Goal: Find specific page/section: Find specific page/section

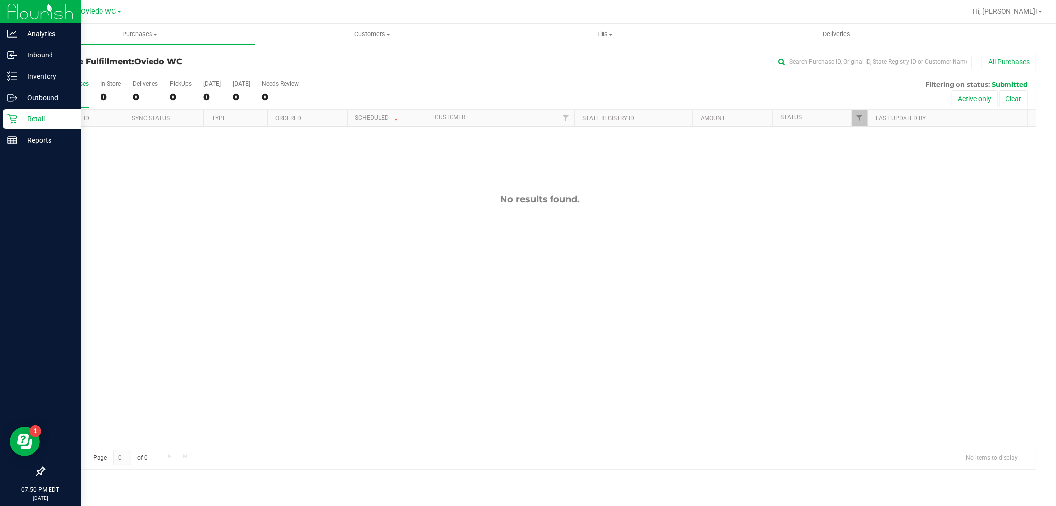
click at [15, 114] on icon at bounding box center [12, 119] width 10 height 10
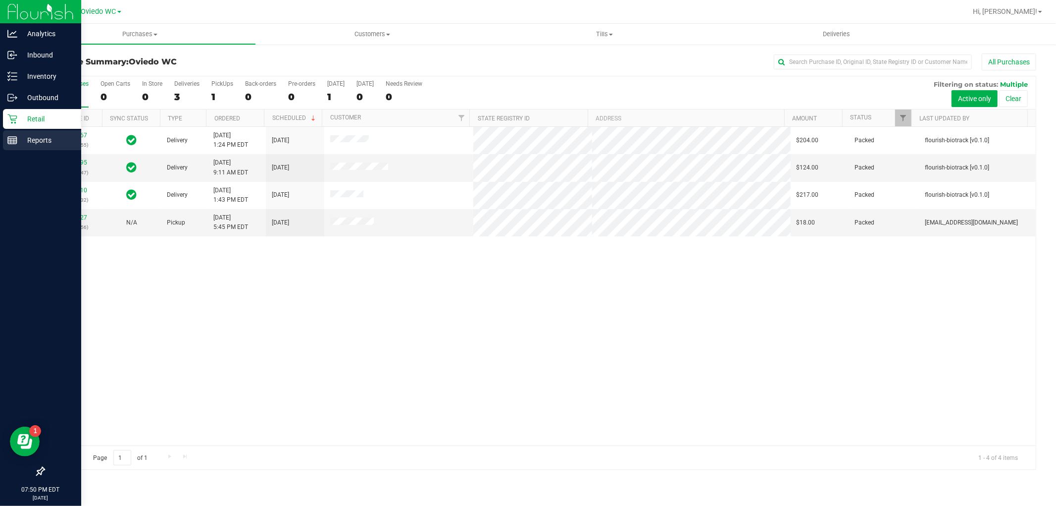
click at [43, 136] on p "Reports" at bounding box center [46, 140] width 59 height 12
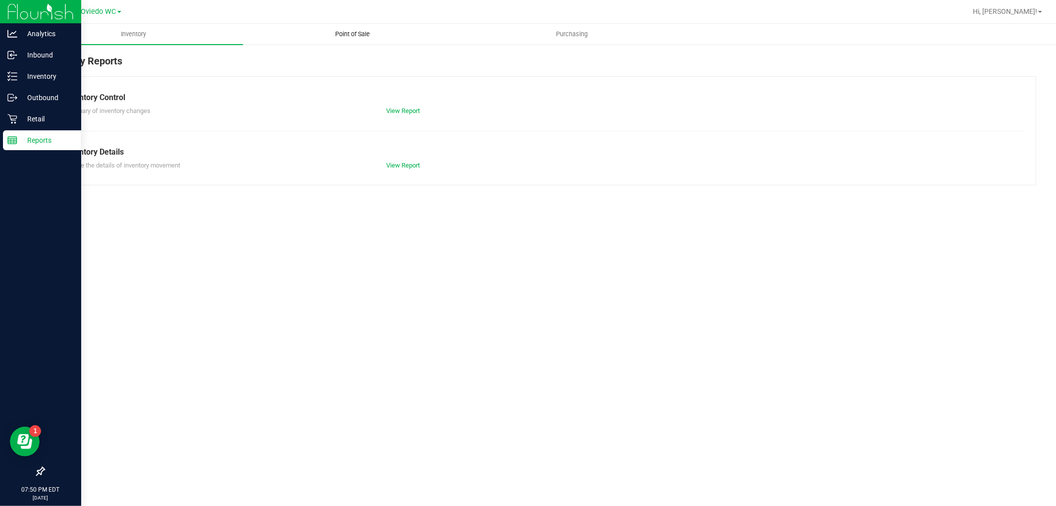
click at [356, 28] on uib-tab-heading "Point of Sale" at bounding box center [353, 34] width 218 height 20
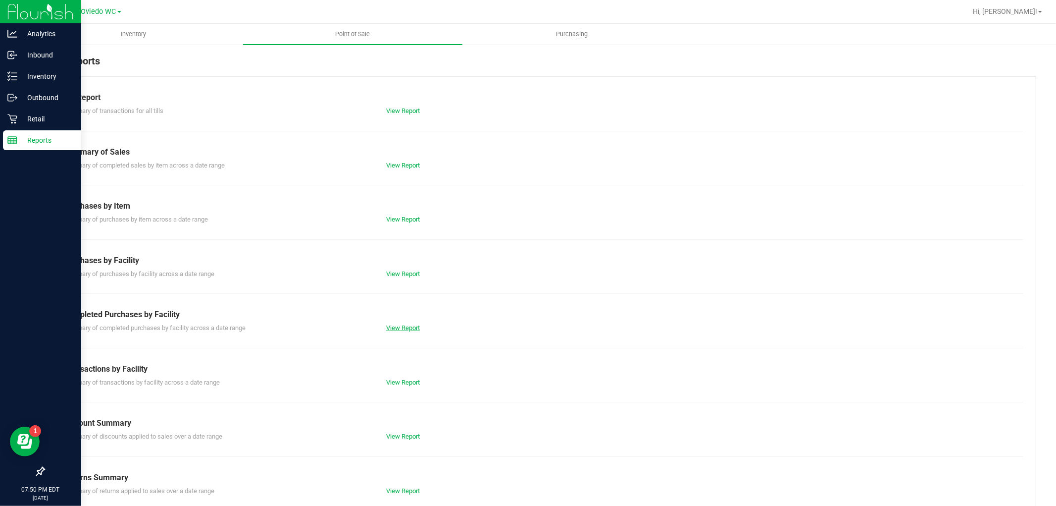
click at [404, 329] on link "View Report" at bounding box center [403, 327] width 34 height 7
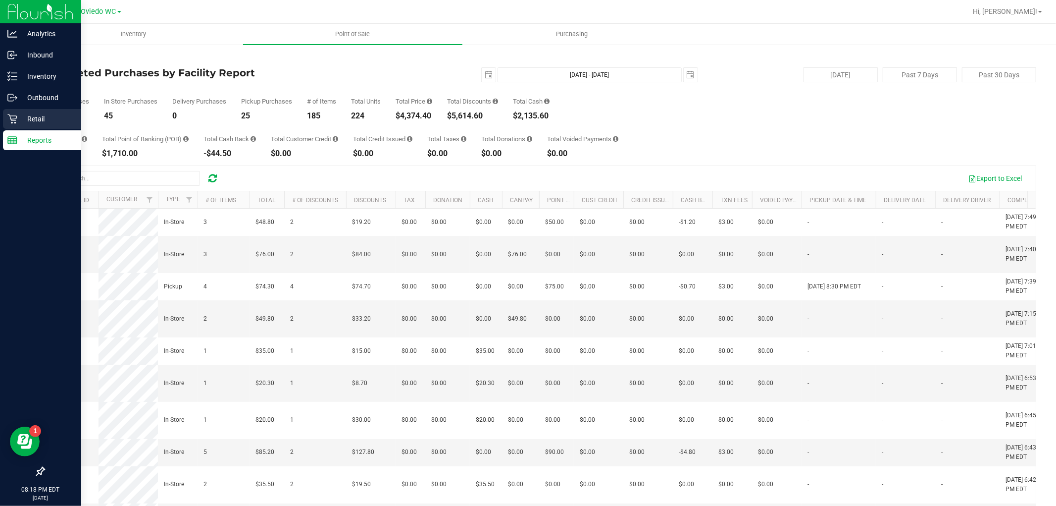
click at [33, 116] on p "Retail" at bounding box center [46, 119] width 59 height 12
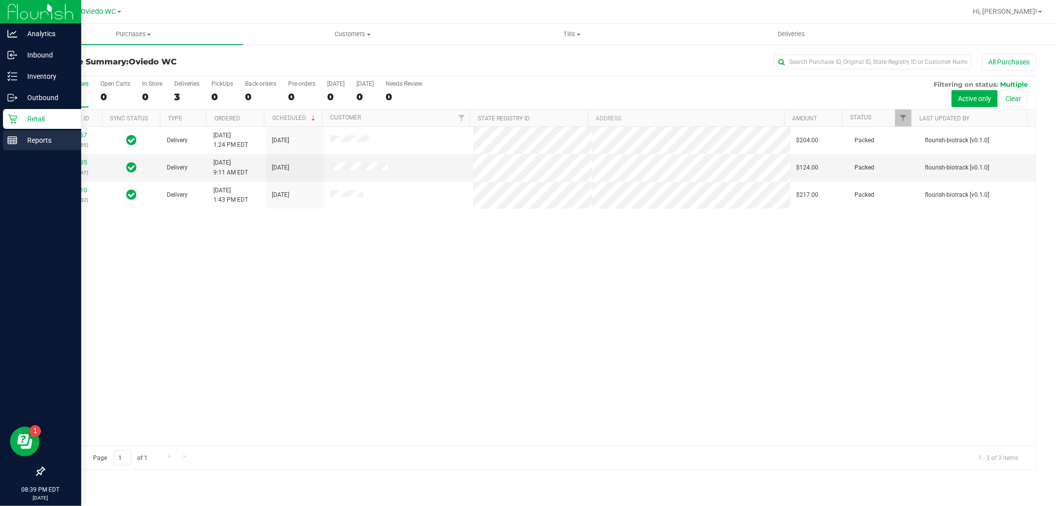
click at [15, 143] on icon at bounding box center [12, 140] width 10 height 10
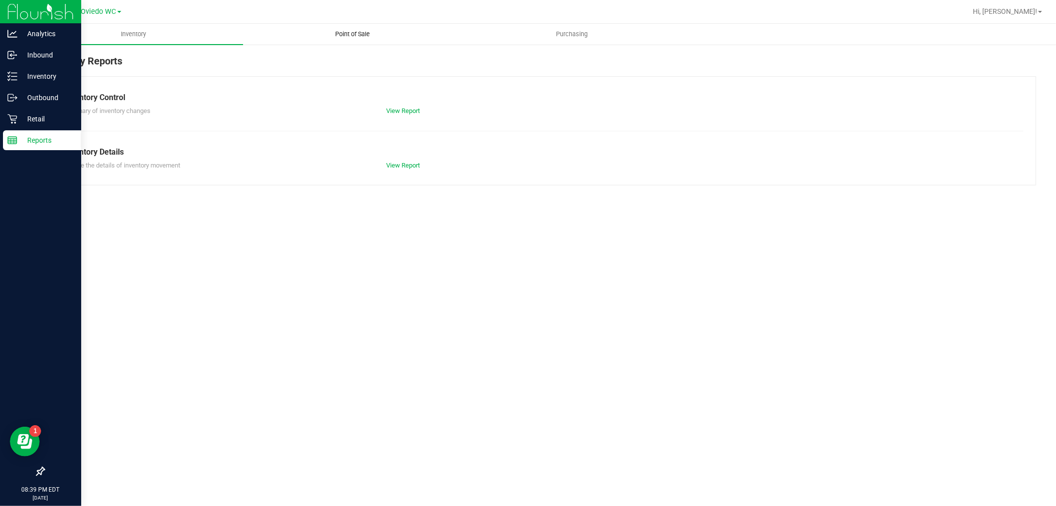
click at [358, 38] on span "Point of Sale" at bounding box center [352, 34] width 61 height 9
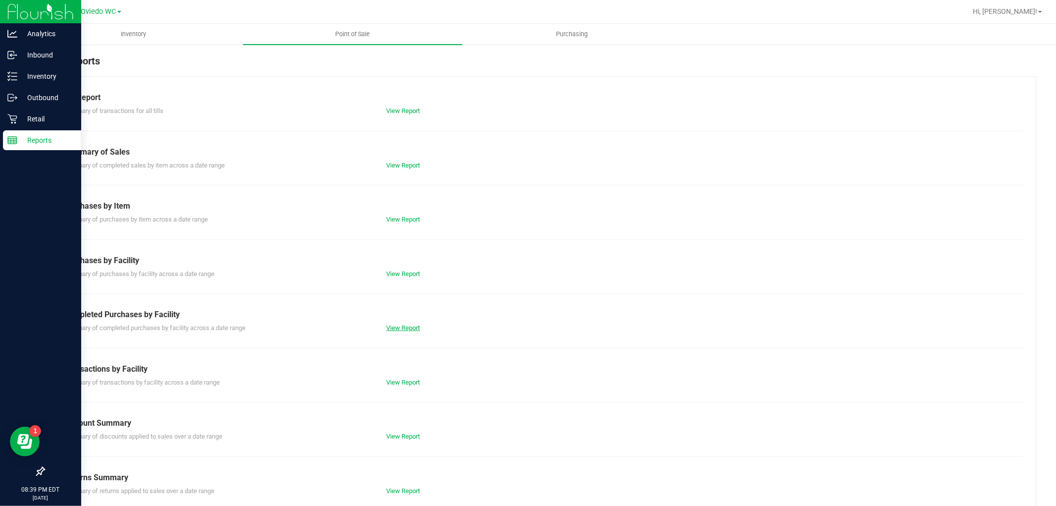
click at [397, 326] on link "View Report" at bounding box center [403, 327] width 34 height 7
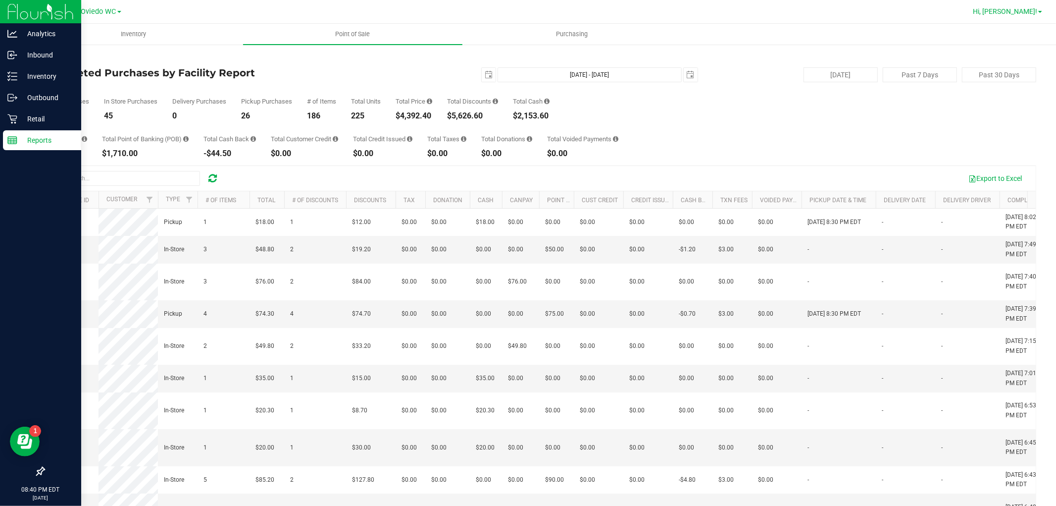
click at [1030, 9] on span "Hi, [PERSON_NAME]!" at bounding box center [1005, 11] width 64 height 8
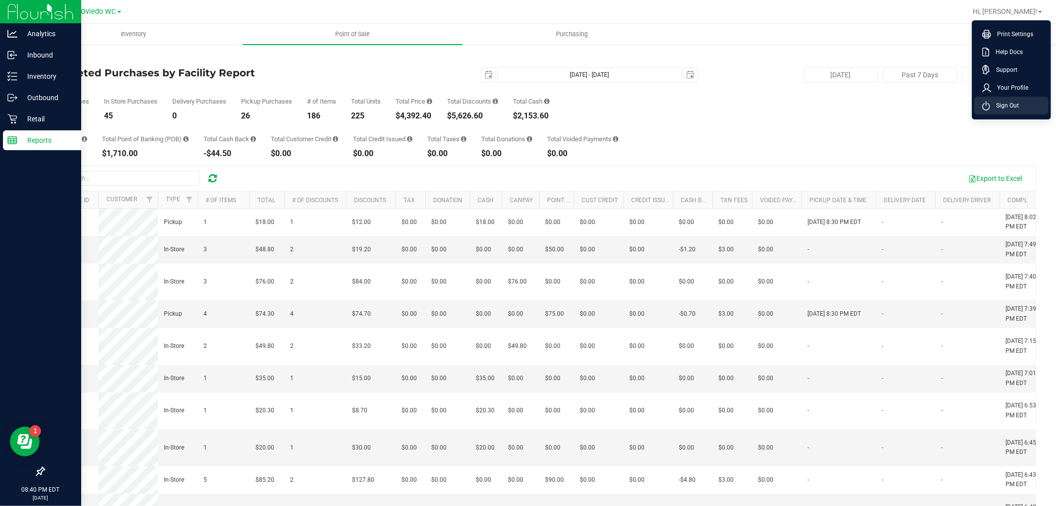
click at [1019, 102] on li "Sign Out" at bounding box center [1011, 106] width 74 height 18
